Goal: Task Accomplishment & Management: Manage account settings

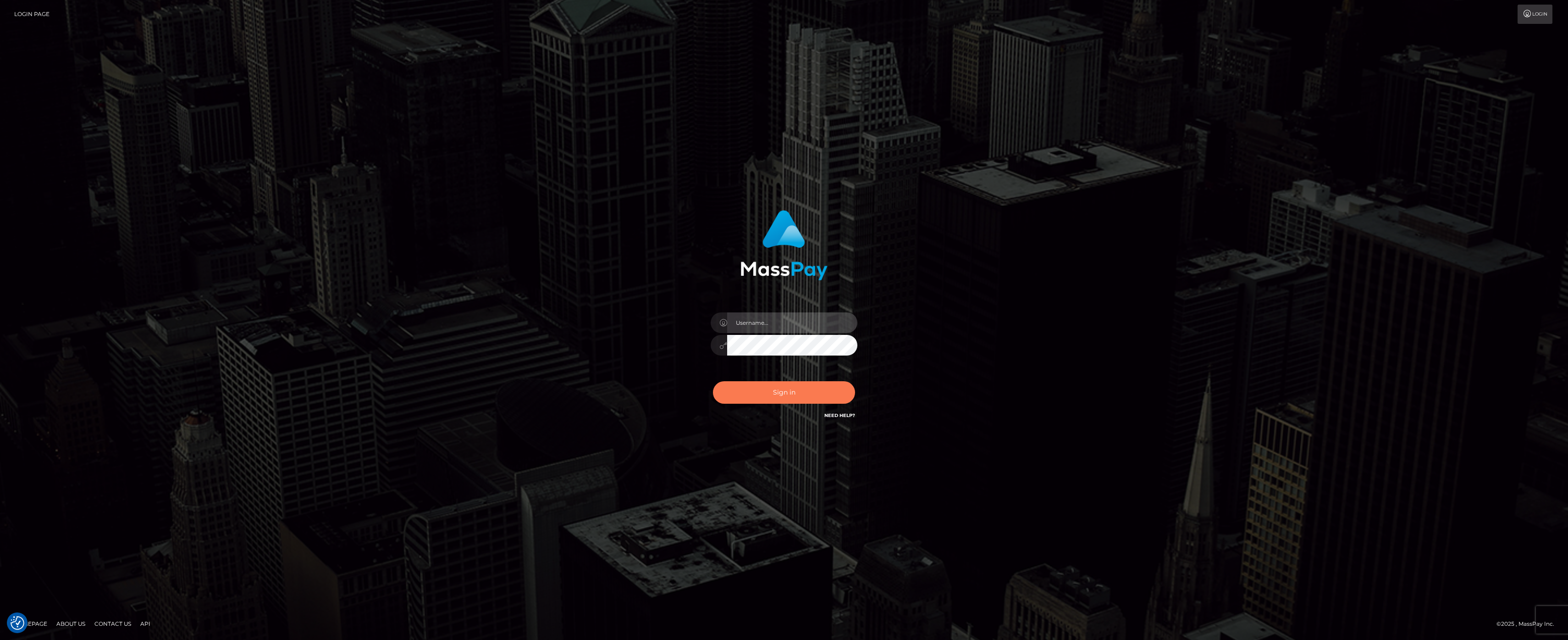
type input "kevin.club"
click at [763, 395] on button "Sign in" at bounding box center [784, 392] width 142 height 23
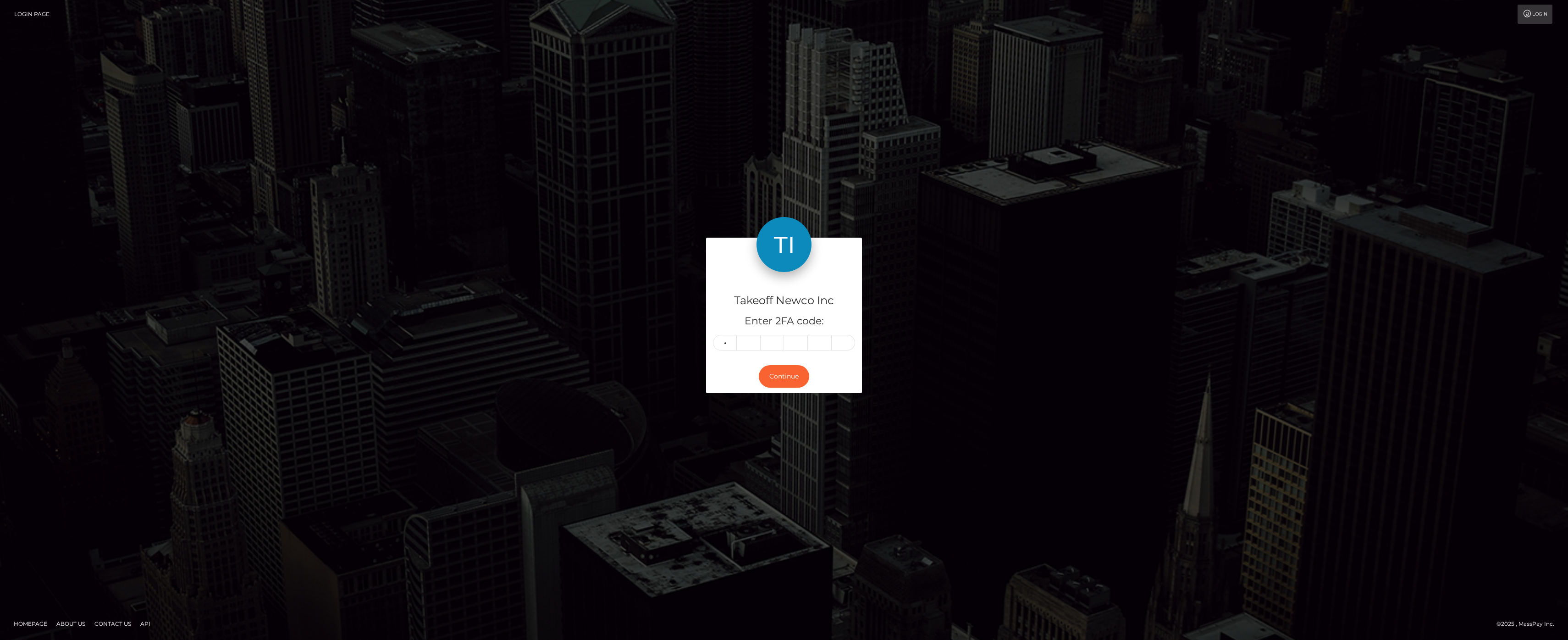
type input "7"
type input "4"
type input "9"
type input "3"
type input "8"
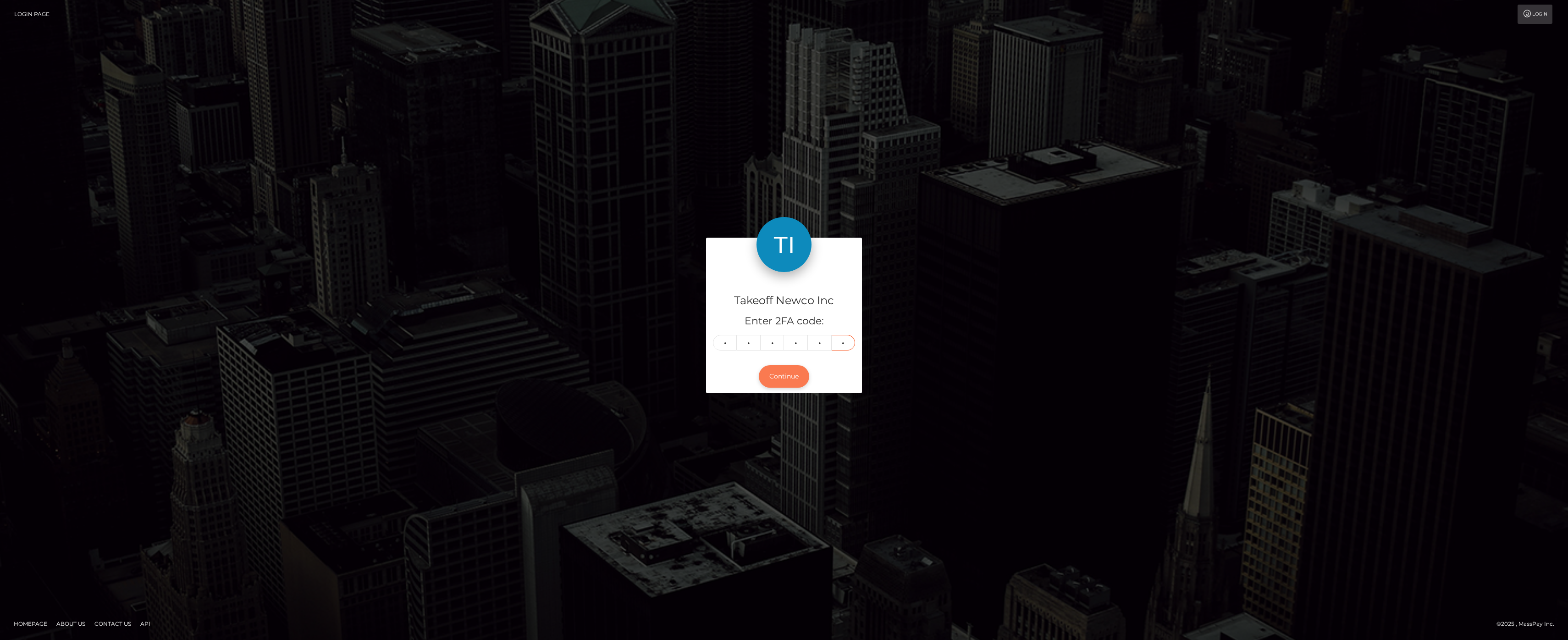
type input "6"
click at [785, 381] on button "Continue" at bounding box center [784, 376] width 51 height 23
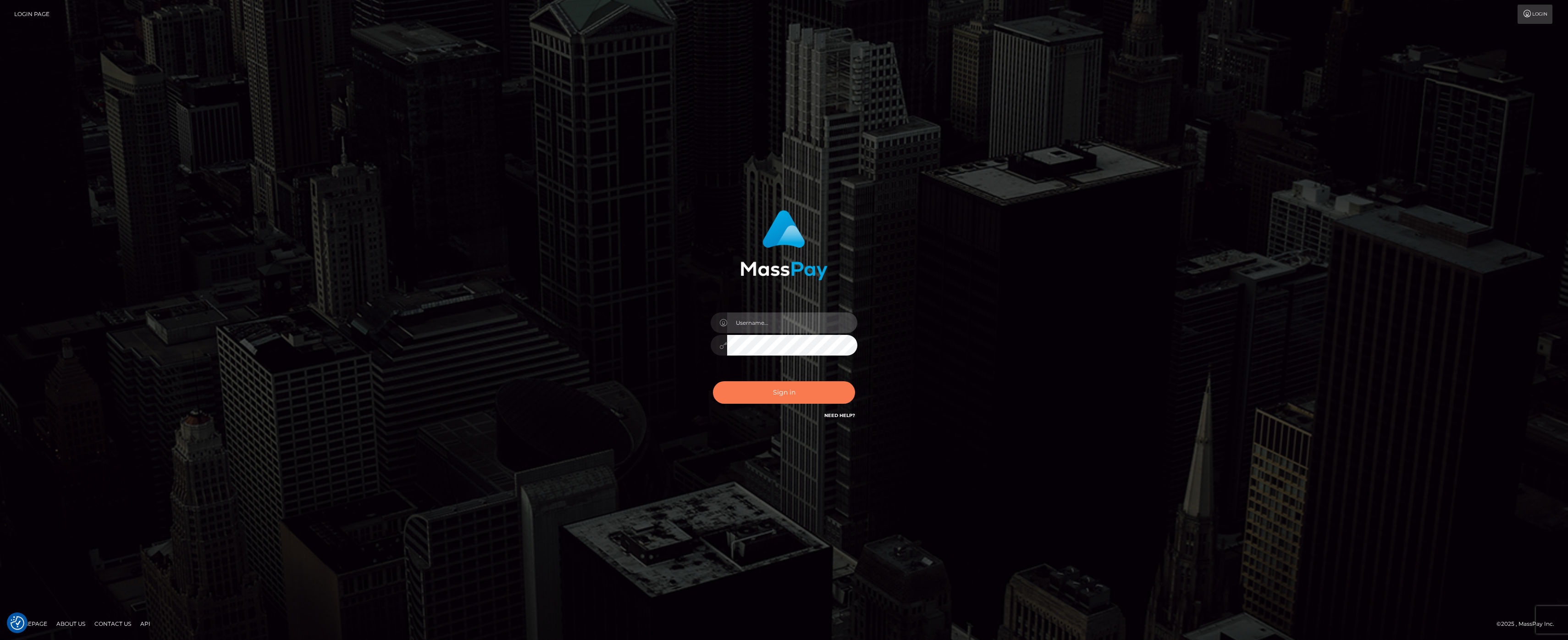
type input "kevin.club"
click at [792, 389] on button "Sign in" at bounding box center [784, 392] width 142 height 23
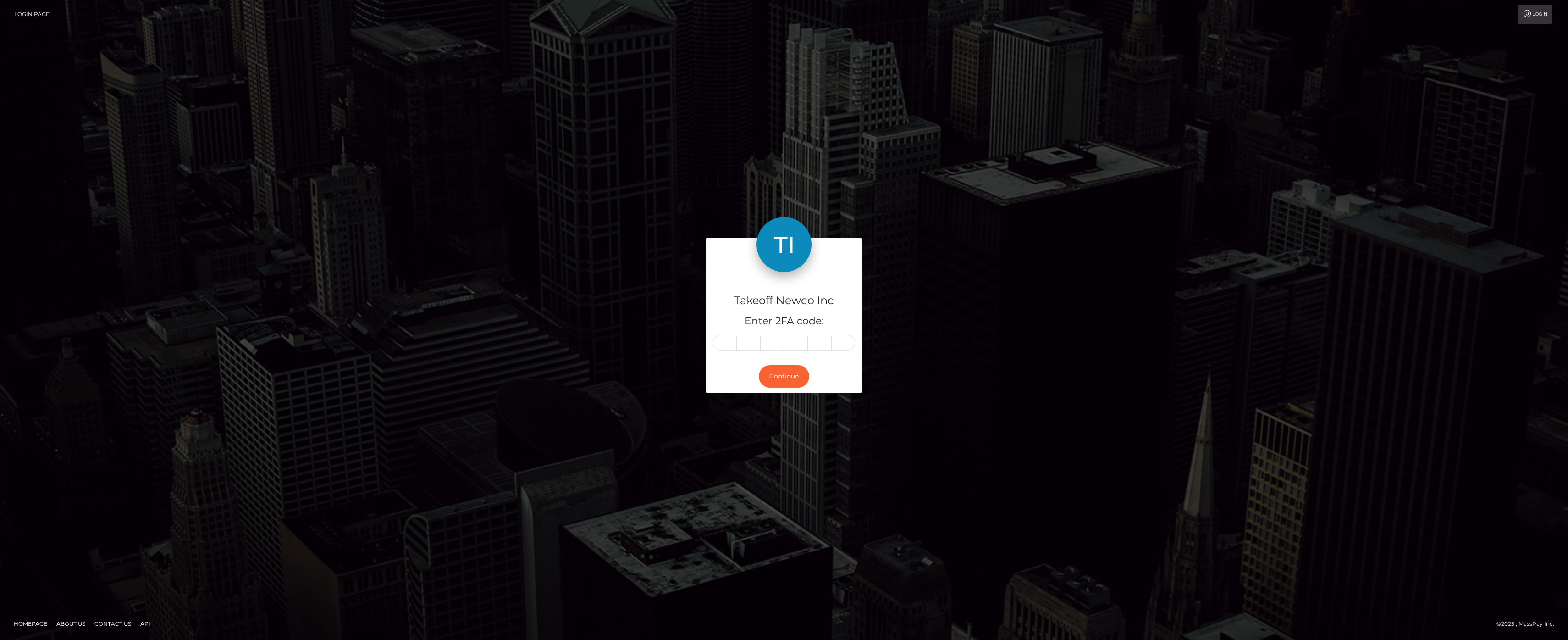
click at [728, 343] on input "text" at bounding box center [725, 342] width 24 height 16
type input "1"
type input "6"
type input "2"
type input "4"
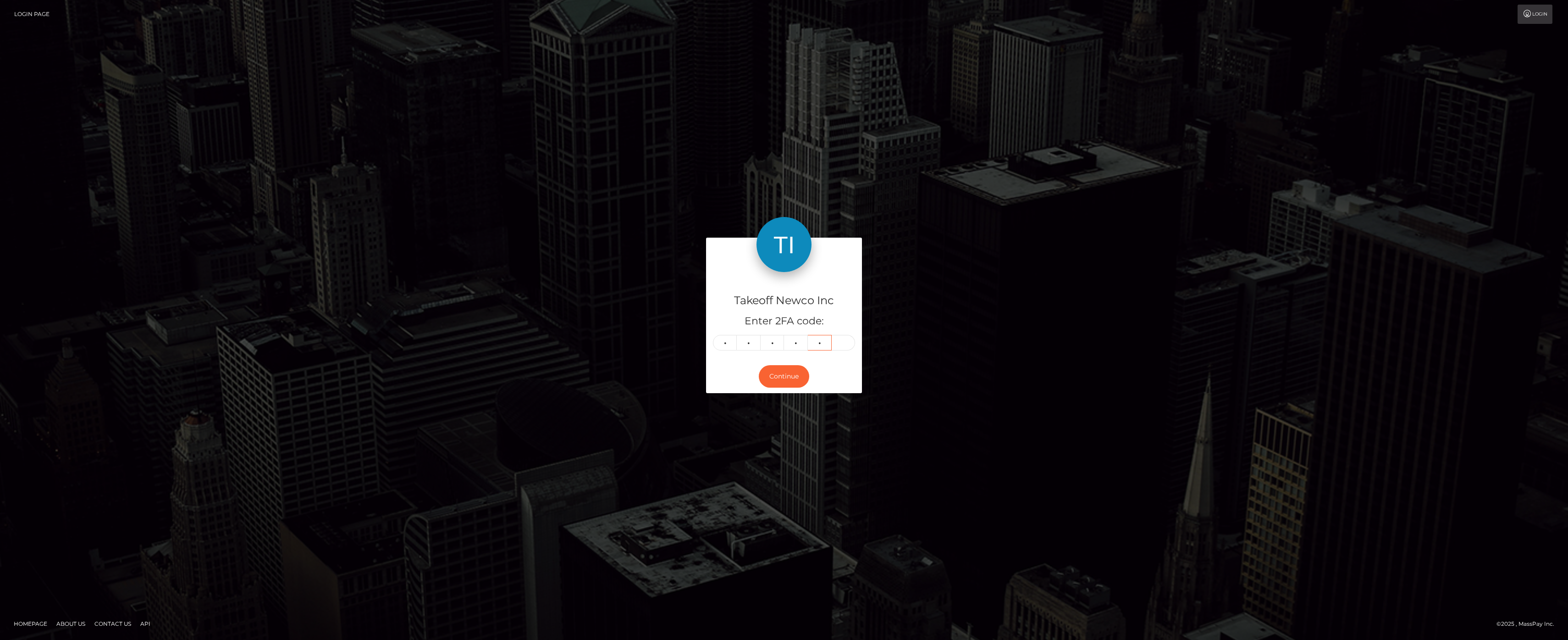
type input "3"
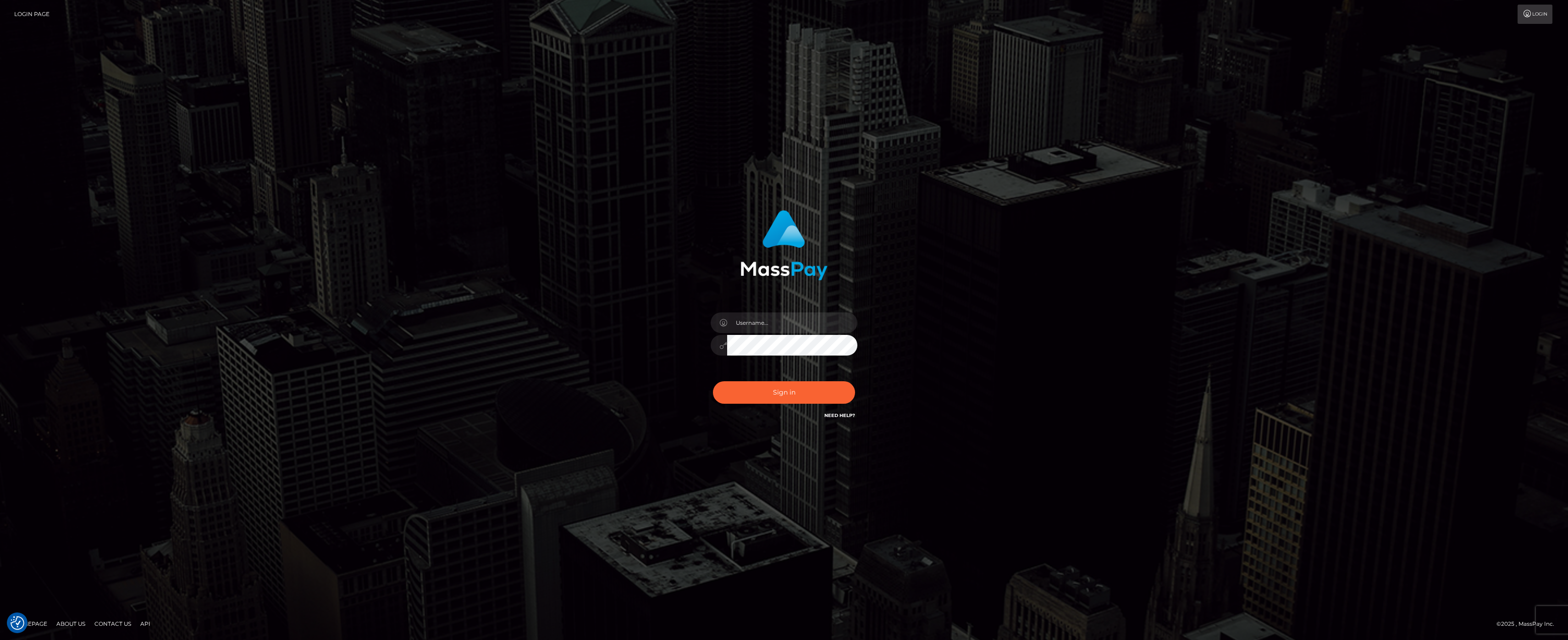
checkbox input "true"
